Goal: Communication & Community: Answer question/provide support

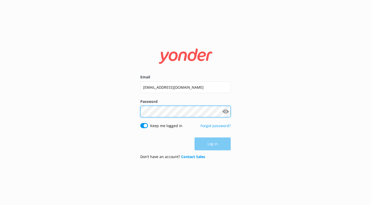
click at [213, 144] on button "Log in" at bounding box center [213, 144] width 36 height 13
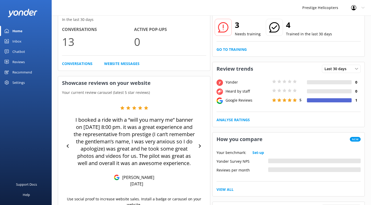
scroll to position [30, 0]
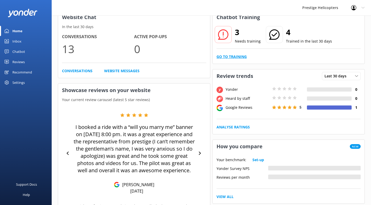
click at [227, 58] on link "Go to Training" at bounding box center [232, 57] width 30 height 6
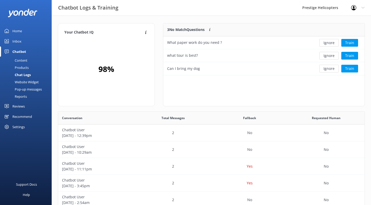
scroll to position [181, 307]
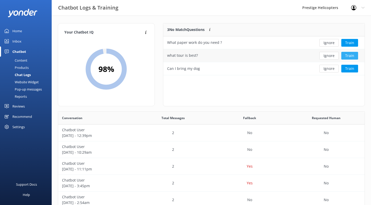
click at [348, 56] on button "Train" at bounding box center [349, 56] width 17 height 8
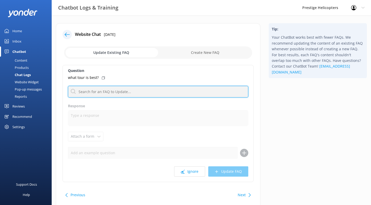
click at [98, 91] on input "text" at bounding box center [158, 92] width 180 height 12
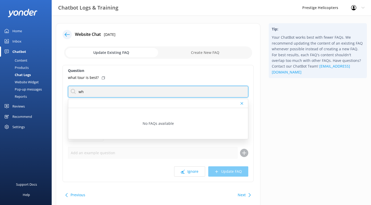
type input "w"
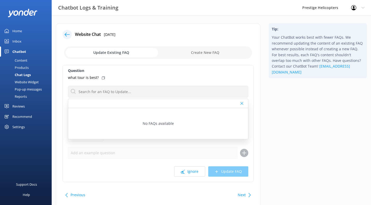
click at [154, 78] on div "what tour is best?" at bounding box center [158, 78] width 180 height 6
click at [241, 104] on icon at bounding box center [242, 103] width 3 height 3
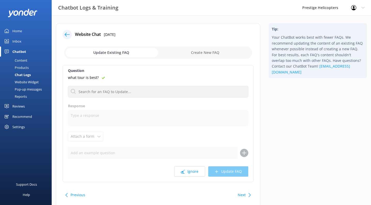
click at [201, 52] on input "checkbox" at bounding box center [158, 53] width 188 height 12
checkbox input "true"
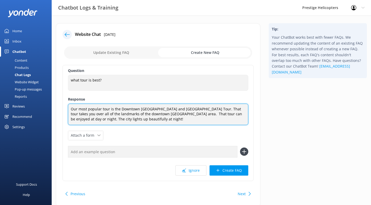
type textarea "Our most popular tour is the Downtown [GEOGRAPHIC_DATA] and [GEOGRAPHIC_DATA] T…"
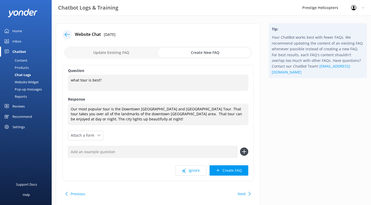
click at [156, 150] on input "text" at bounding box center [153, 152] width 170 height 12
click at [224, 167] on button "Create FAQ" at bounding box center [229, 171] width 39 height 10
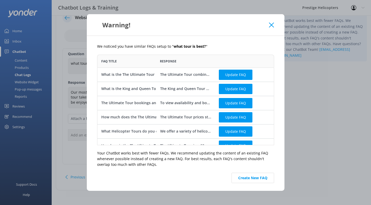
click at [272, 25] on icon at bounding box center [271, 24] width 5 height 5
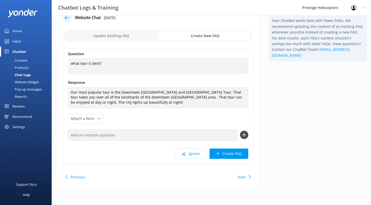
click at [245, 175] on button "Next" at bounding box center [242, 177] width 8 height 10
checkbox input "false"
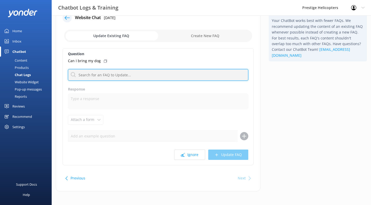
click at [102, 71] on input "text" at bounding box center [158, 75] width 180 height 12
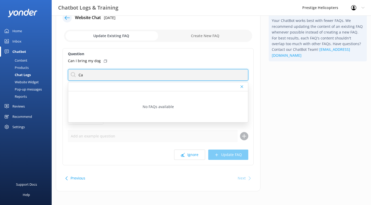
type input "C"
type input "d"
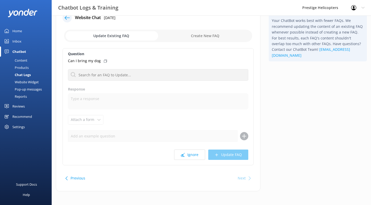
click at [127, 58] on div "Question Can I bring my dog No FAQs available Response Attach a form Leave cont…" at bounding box center [158, 106] width 191 height 117
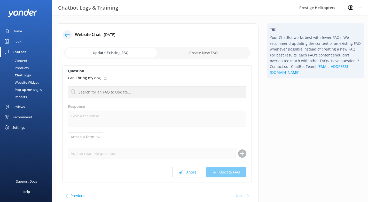
click at [12, 30] on div "Home" at bounding box center [17, 31] width 10 height 10
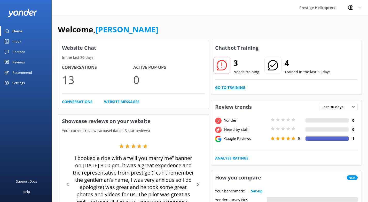
click at [233, 86] on link "Go to Training" at bounding box center [230, 88] width 30 height 6
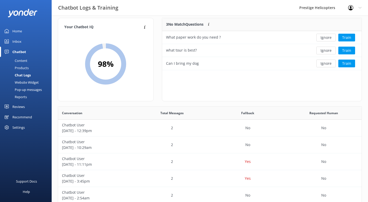
scroll to position [6, 0]
click at [342, 38] on button "Train" at bounding box center [347, 37] width 17 height 8
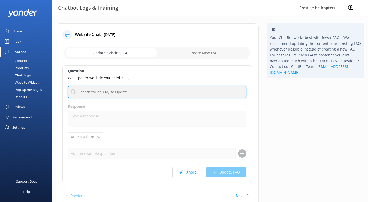
click at [135, 90] on input "text" at bounding box center [157, 92] width 179 height 12
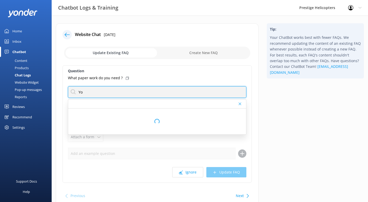
type input "Y"
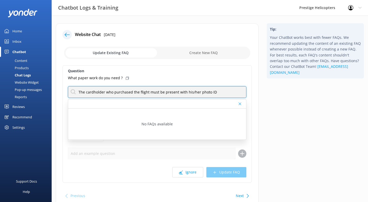
click at [221, 92] on input "The cardholder who purchased the flight must be present with his/her photo ID" at bounding box center [157, 92] width 179 height 12
click at [221, 92] on input "The cardholder who purchased the flight must be present with his/her photo ID." at bounding box center [157, 92] width 179 height 12
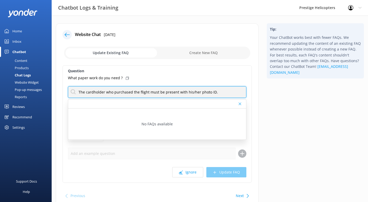
click at [221, 92] on input "The cardholder who purchased the flight must be present with his/her photo ID." at bounding box center [157, 92] width 179 height 12
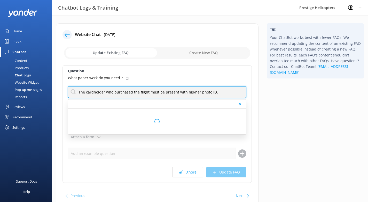
click at [221, 92] on input "The cardholder who purchased the flight must be present with his/her photo ID." at bounding box center [157, 92] width 179 height 12
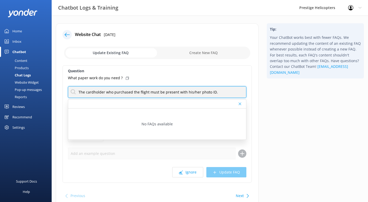
paste input "text"
type input "The cardholder who purchased the flight must be present with his/her photo ID."
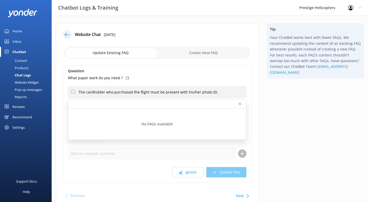
click at [208, 75] on div "Question What paper work do you need ? The cardholder who purchased the flight …" at bounding box center [157, 123] width 189 height 117
click at [154, 172] on div "Ignore Update FAQ" at bounding box center [157, 172] width 179 height 10
click at [239, 104] on icon at bounding box center [240, 103] width 3 height 3
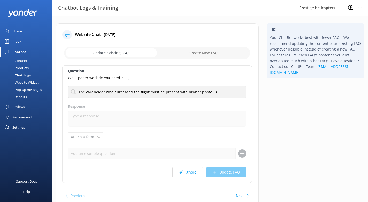
click at [197, 53] on input "checkbox" at bounding box center [157, 53] width 186 height 12
checkbox input "true"
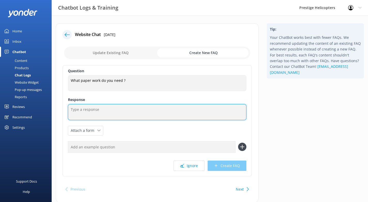
click at [142, 106] on textarea at bounding box center [157, 112] width 179 height 16
paste textarea "The cardholder who purchased the flight must be present with his/her photo ID."
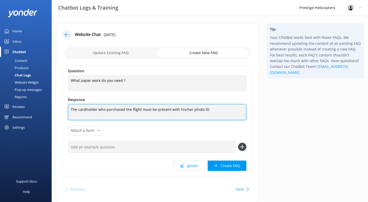
type textarea "The cardholder who purchased the flight must be present with his/her photo ID."
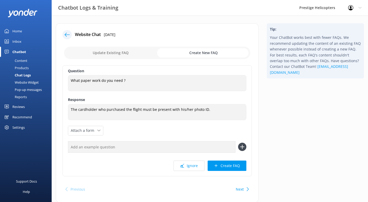
click at [241, 190] on button "Next" at bounding box center [240, 189] width 8 height 10
checkbox input "false"
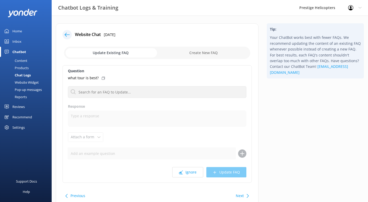
click at [17, 32] on div "Home" at bounding box center [17, 31] width 10 height 10
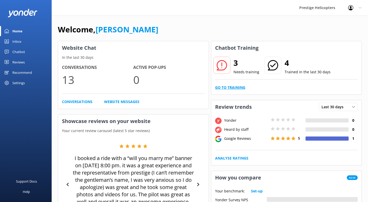
click at [228, 87] on link "Go to Training" at bounding box center [230, 88] width 30 height 6
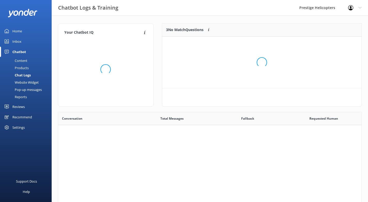
scroll to position [52, 200]
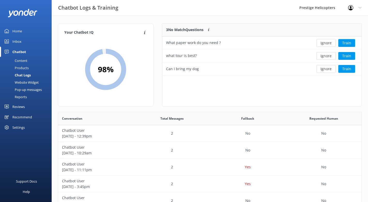
click at [20, 32] on div "Home" at bounding box center [17, 31] width 10 height 10
